Goal: Navigation & Orientation: Find specific page/section

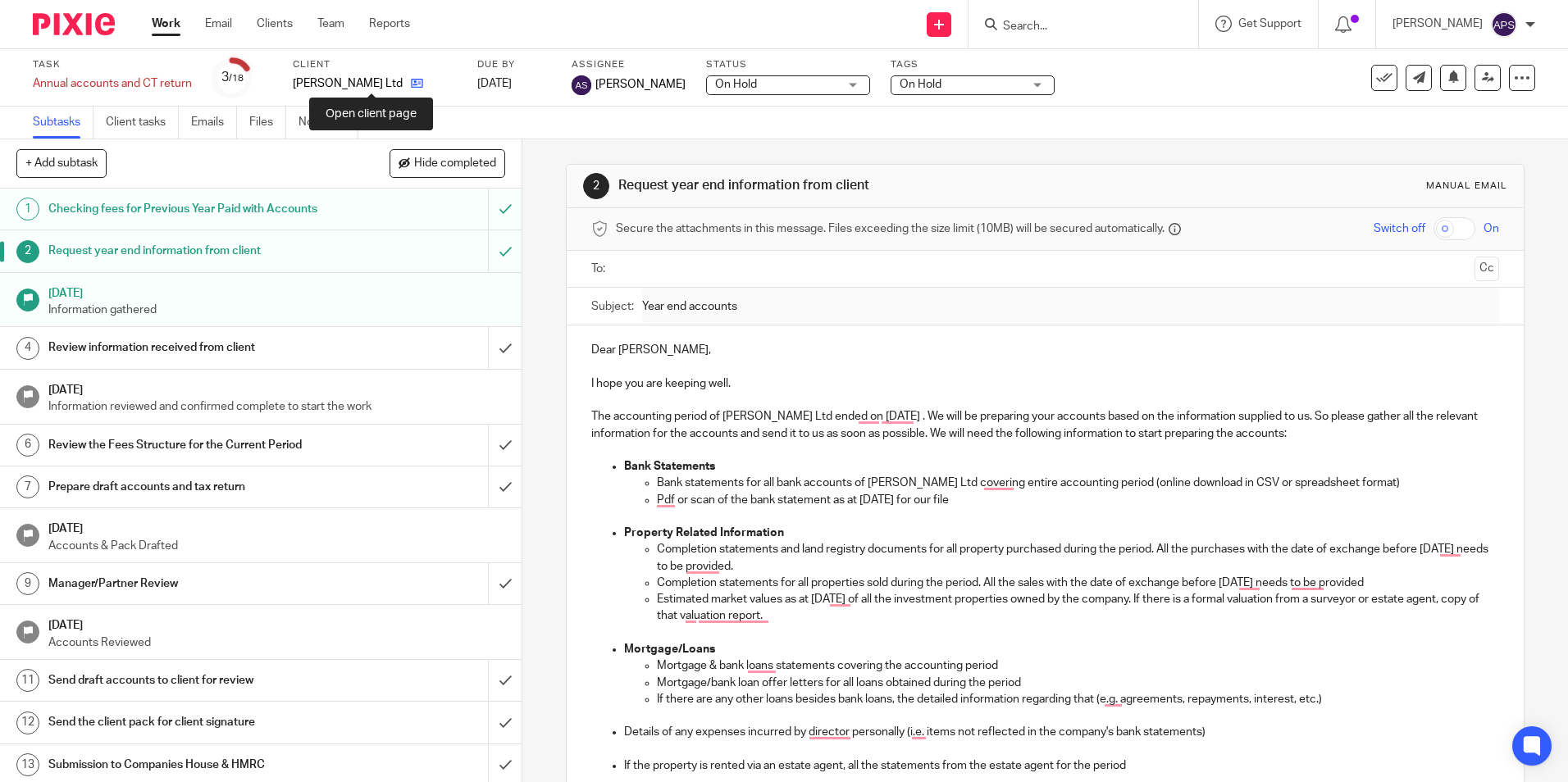
click at [411, 79] on icon at bounding box center [417, 83] width 12 height 12
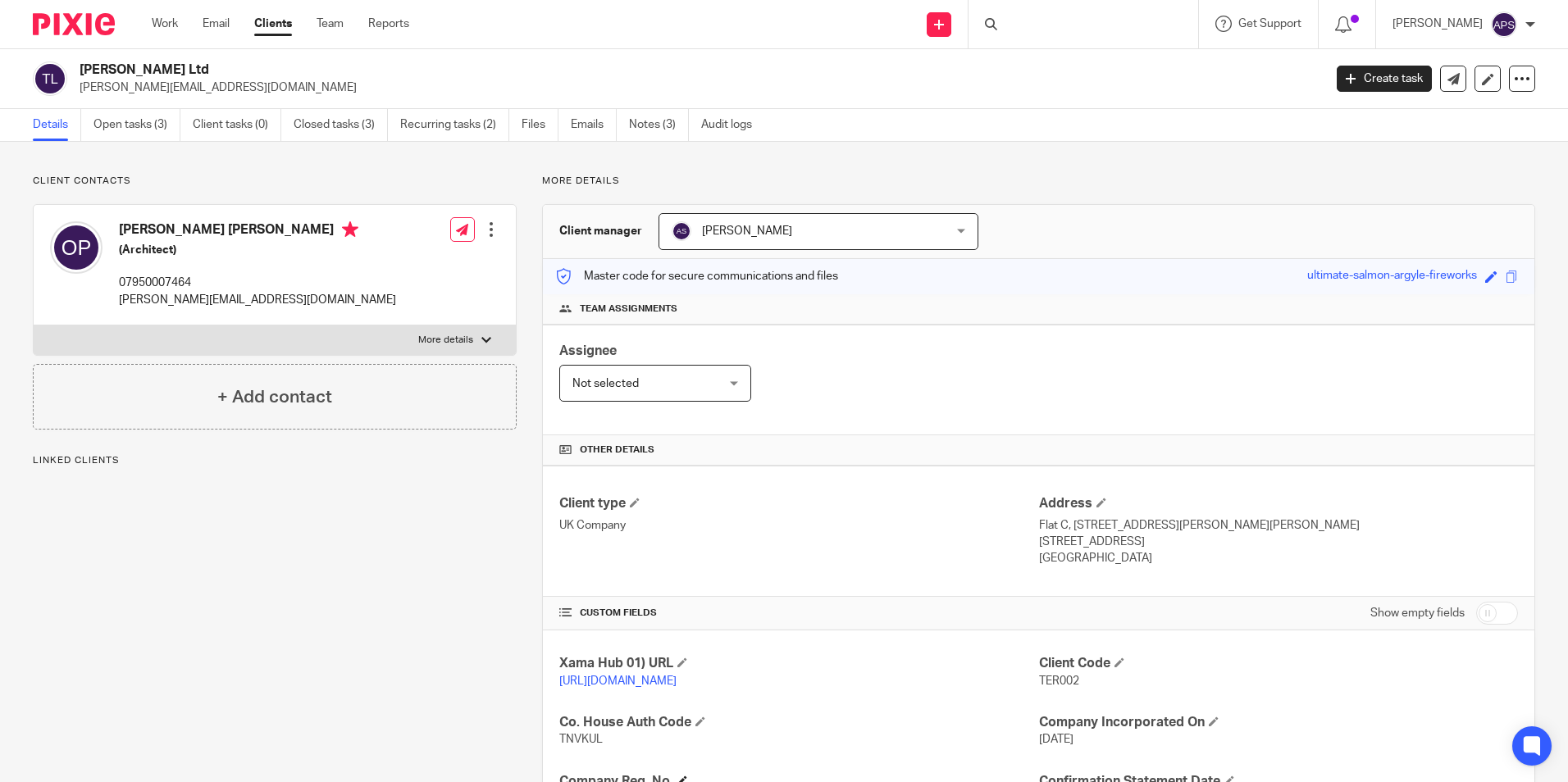
scroll to position [276, 0]
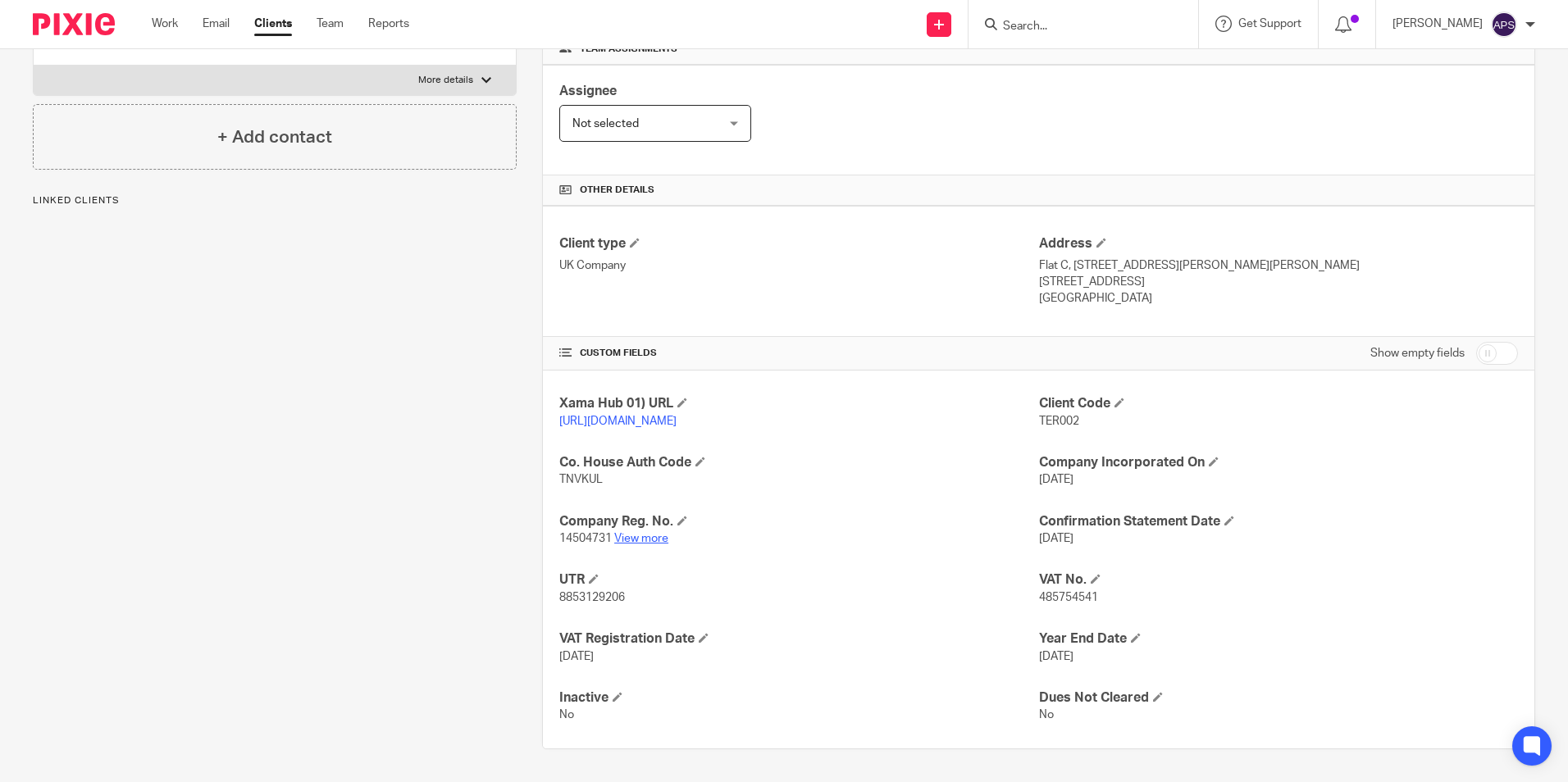
click at [648, 536] on link "View more" at bounding box center [641, 539] width 54 height 12
